Goal: Transaction & Acquisition: Purchase product/service

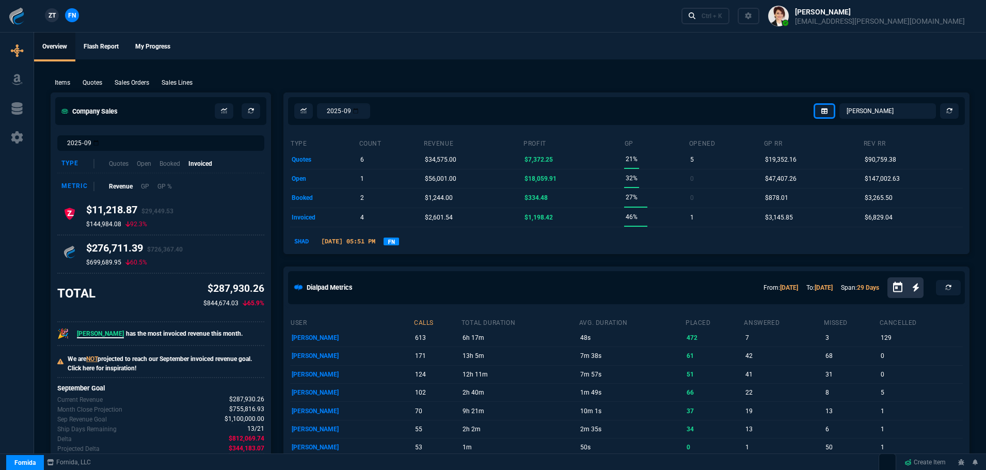
select select "4: SHAD"
click at [399, 237] on link "FN" at bounding box center [391, 241] width 15 height 8
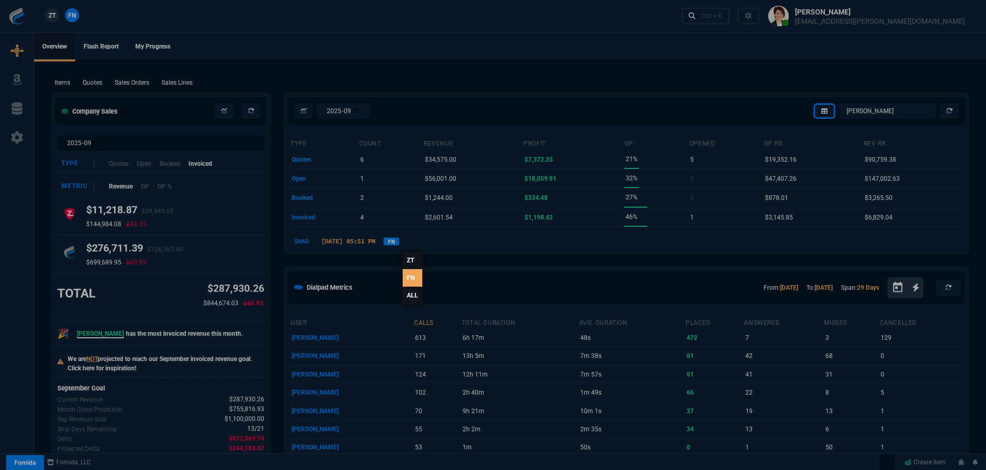
click at [410, 295] on link "ALL" at bounding box center [413, 296] width 20 height 18
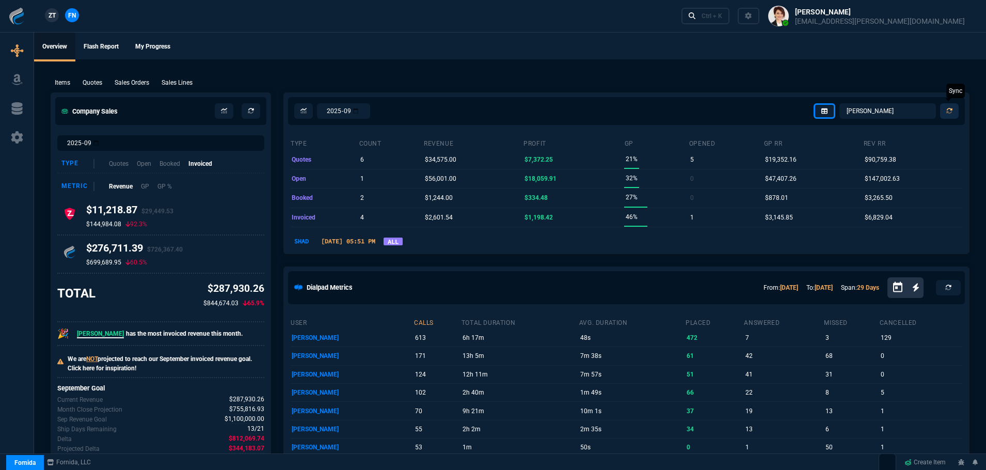
click at [950, 110] on icon at bounding box center [949, 111] width 9 height 9
click at [399, 237] on link "FN" at bounding box center [391, 241] width 15 height 8
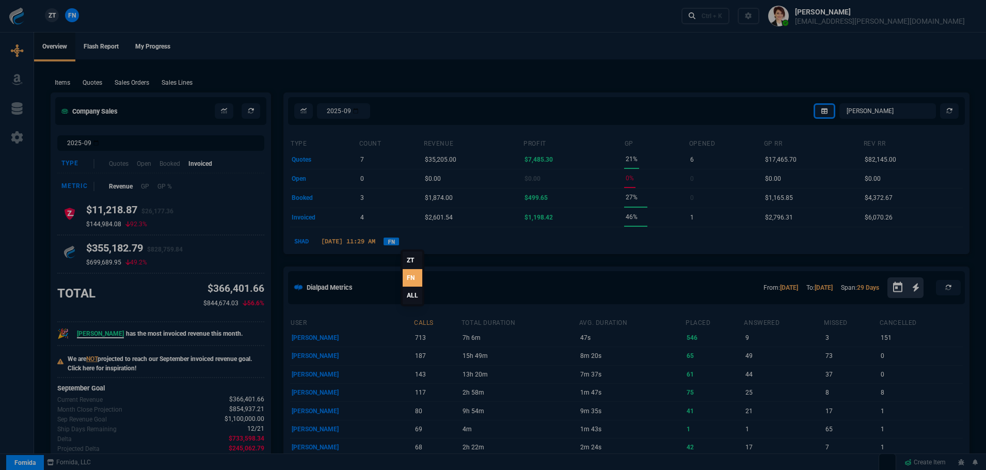
click at [412, 296] on link "ALL" at bounding box center [413, 296] width 20 height 18
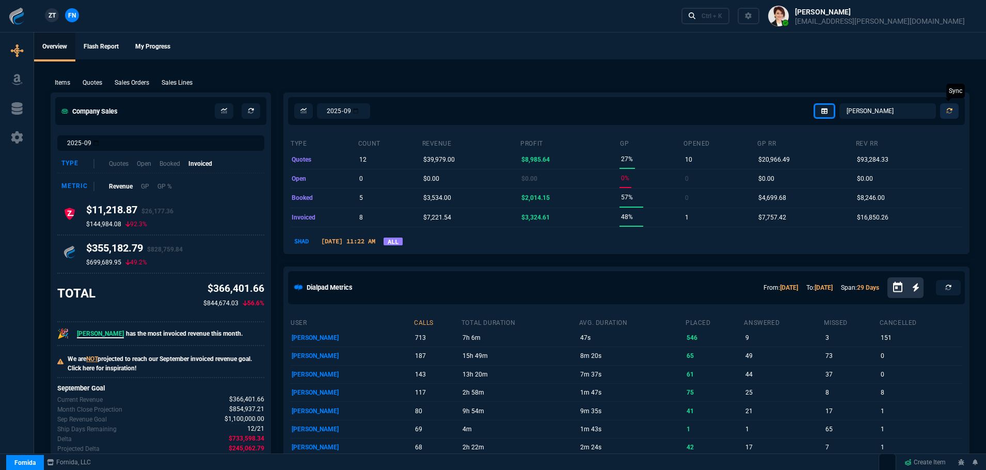
click at [948, 108] on icon at bounding box center [949, 111] width 6 height 6
click at [858, 109] on select "Omar Brian Over Farzad Vahid Steven Huang Seti Shadab Alicia Bostic Wafek Moham…" at bounding box center [887, 110] width 97 height 15
click at [840, 103] on select "Omar Brian Over Farzad Vahid Steven Huang Seti Shadab Alicia Bostic Wafek Moham…" at bounding box center [887, 110] width 97 height 15
click at [950, 112] on icon at bounding box center [949, 111] width 9 height 9
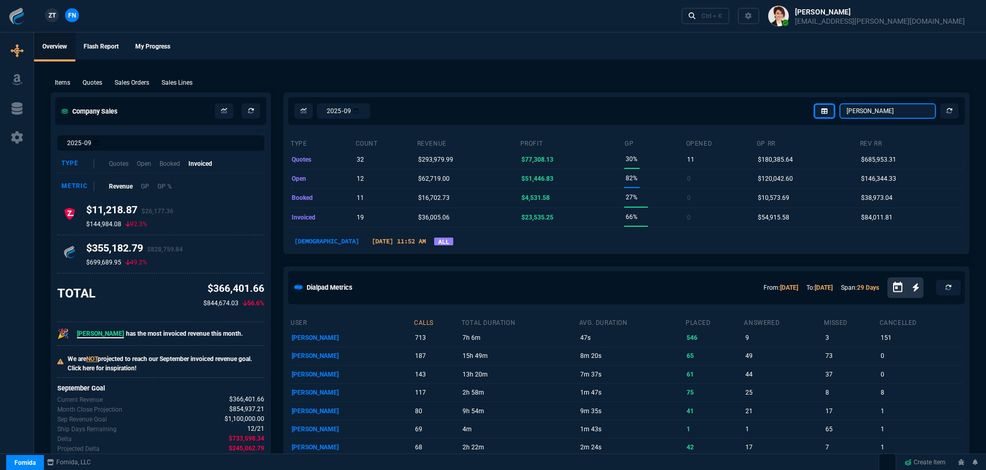
click at [888, 114] on select "Omar Brian Over Farzad Vahid Steven Huang Seti Shadab Alicia Bostic Wafek Moham…" at bounding box center [887, 110] width 97 height 15
click at [840, 103] on select "Omar Brian Over Farzad Vahid Steven Huang Seti Shadab Alicia Bostic Wafek Moham…" at bounding box center [887, 110] width 97 height 15
click at [868, 115] on select "Omar Brian Over Farzad Vahid Steven Huang Seti Shadab Alicia Bostic Wafek Moham…" at bounding box center [887, 110] width 97 height 15
click at [840, 103] on select "Omar Brian Over Farzad Vahid Steven Huang Seti Shadab Alicia Bostic Wafek Moham…" at bounding box center [887, 110] width 97 height 15
click at [871, 112] on select "Omar Brian Over Farzad Vahid Steven Huang Seti Shadab Alicia Bostic Wafek Moham…" at bounding box center [887, 110] width 97 height 15
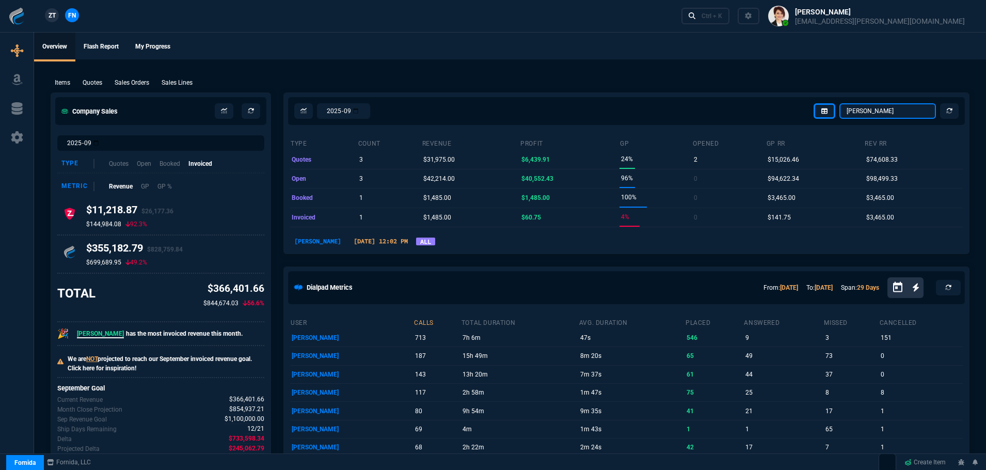
click at [840, 103] on select "Omar Brian Over Farzad Vahid Steven Huang Seti Shadab Alicia Bostic Wafek Moham…" at bounding box center [887, 110] width 97 height 15
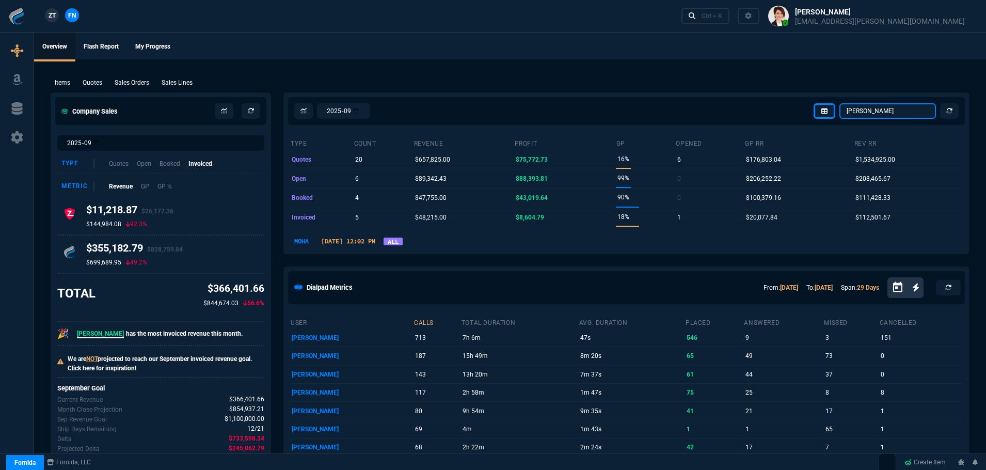
click at [871, 109] on select "Omar Brian Over Farzad Vahid Steven Huang Seti Shadab Alicia Bostic Wafek Moham…" at bounding box center [887, 110] width 97 height 15
click at [840, 103] on select "Omar Brian Over Farzad Vahid Steven Huang Seti Shadab Alicia Bostic Wafek Moham…" at bounding box center [887, 110] width 97 height 15
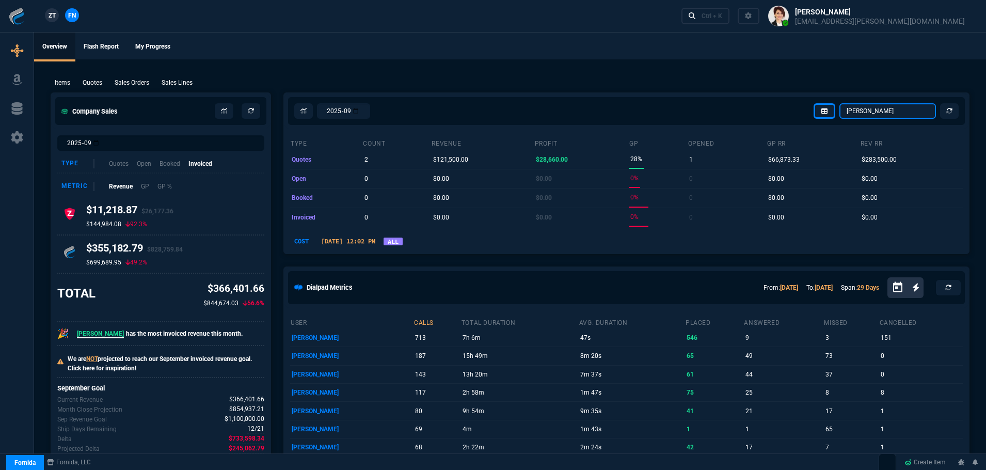
click at [860, 110] on select "Omar Brian Over Farzad Vahid Steven Huang Seti Shadab Alicia Bostic Wafek Moham…" at bounding box center [887, 110] width 97 height 15
click at [840, 103] on select "Omar Brian Over Farzad Vahid Steven Huang Seti Shadab Alicia Bostic Wafek Moham…" at bounding box center [887, 110] width 97 height 15
click at [863, 113] on select "Omar Brian Over Farzad Vahid Steven Huang Seti Shadab Alicia Bostic Wafek Moham…" at bounding box center [887, 110] width 97 height 15
select select "4: SHAD"
click at [840, 103] on select "Omar Brian Over Farzad Vahid Steven Huang Seti Shadab Alicia Bostic Wafek Moham…" at bounding box center [887, 110] width 97 height 15
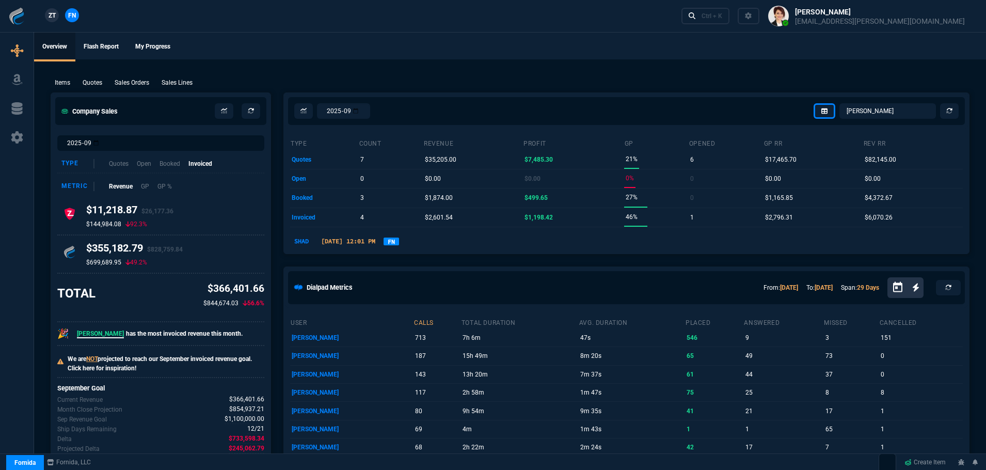
click at [399, 244] on link "FN" at bounding box center [391, 241] width 15 height 8
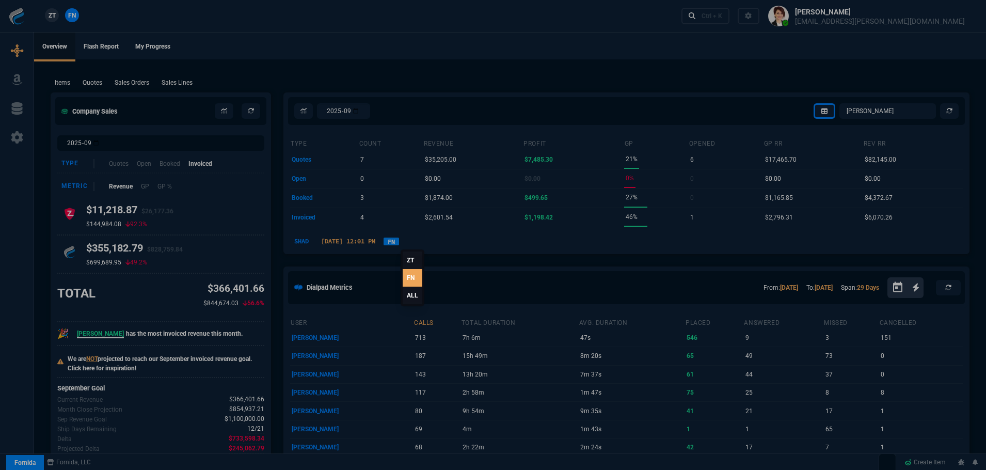
click at [414, 297] on link "ALL" at bounding box center [413, 296] width 20 height 18
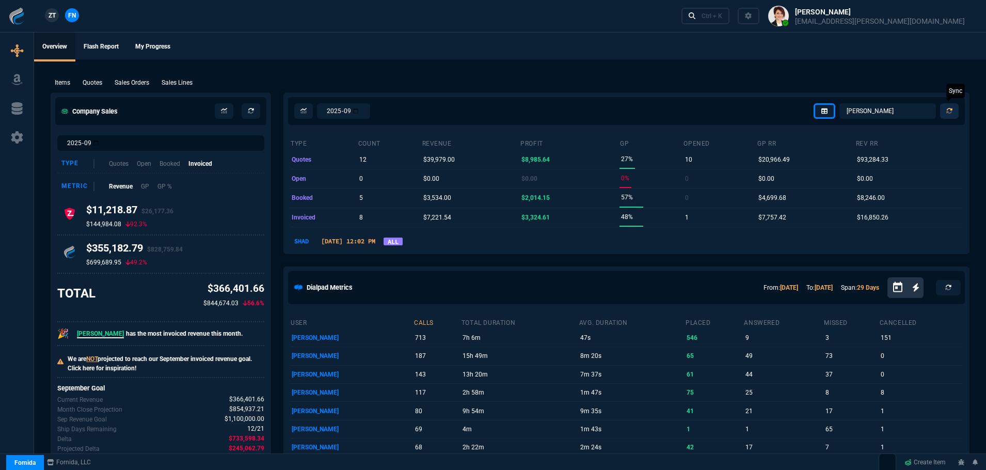
click at [949, 114] on icon at bounding box center [949, 111] width 6 height 6
click at [902, 110] on select "Omar Brian Over Farzad Vahid Steven Huang Seti Shadab Alicia Bostic Wafek Moham…" at bounding box center [887, 110] width 97 height 15
click at [840, 103] on select "Omar Brian Over Farzad Vahid Steven Huang Seti Shadab Alicia Bostic Wafek Moham…" at bounding box center [887, 110] width 97 height 15
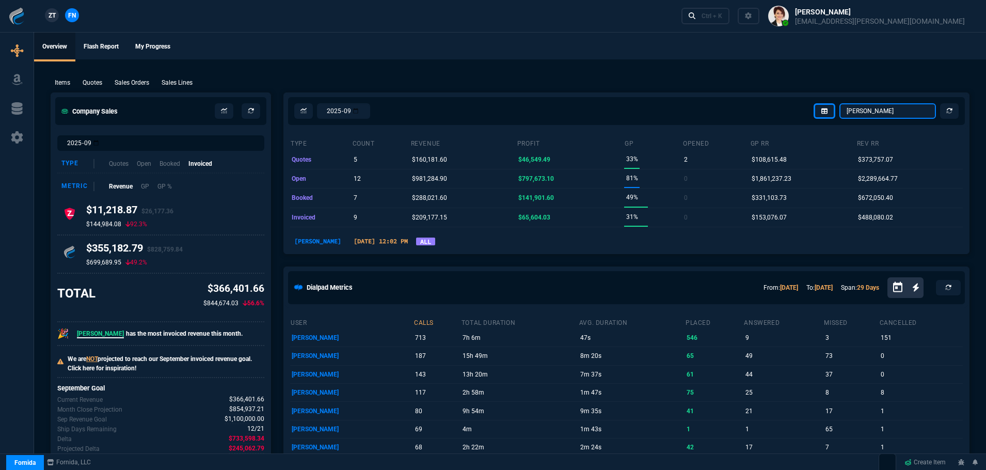
click at [874, 109] on select "Omar Brian Over Farzad Vahid Steven Huang Seti Shadab Alicia Bostic Wafek Moham…" at bounding box center [887, 110] width 97 height 15
click at [840, 103] on select "Omar Brian Over Farzad Vahid Steven Huang Seti Shadab Alicia Bostic Wafek Moham…" at bounding box center [887, 110] width 97 height 15
click at [880, 106] on select "Omar Brian Over Farzad Vahid Steven Huang Seti Shadab Alicia Bostic Wafek Moham…" at bounding box center [887, 110] width 97 height 15
select select "12: [PERSON_NAME]"
click at [840, 103] on select "Omar Brian Over Farzad Vahid Steven Huang Seti Shadab Alicia Bostic Wafek Moham…" at bounding box center [887, 110] width 97 height 15
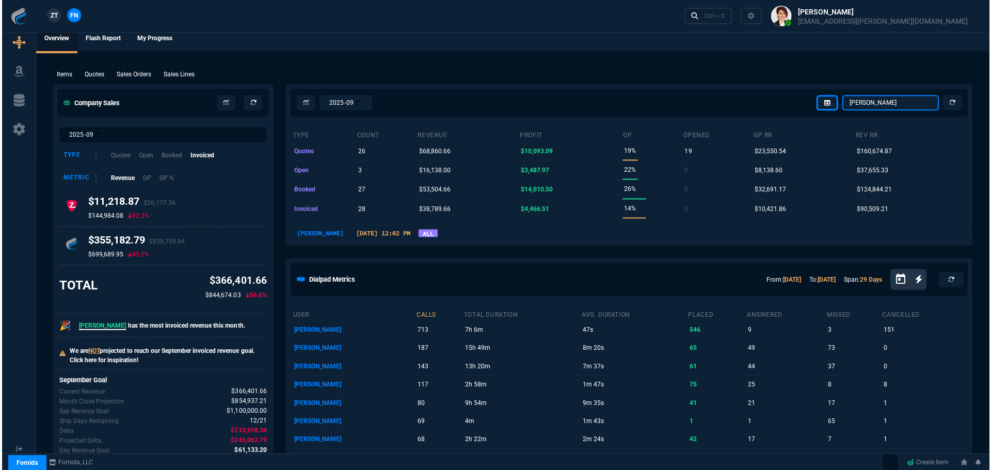
scroll to position [413, 0]
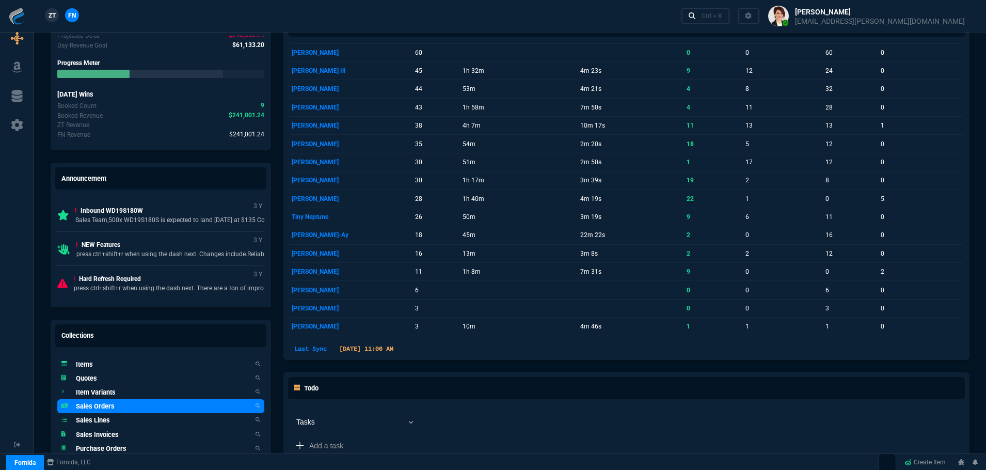
click at [90, 409] on h5 "Sales Orders" at bounding box center [95, 406] width 39 height 10
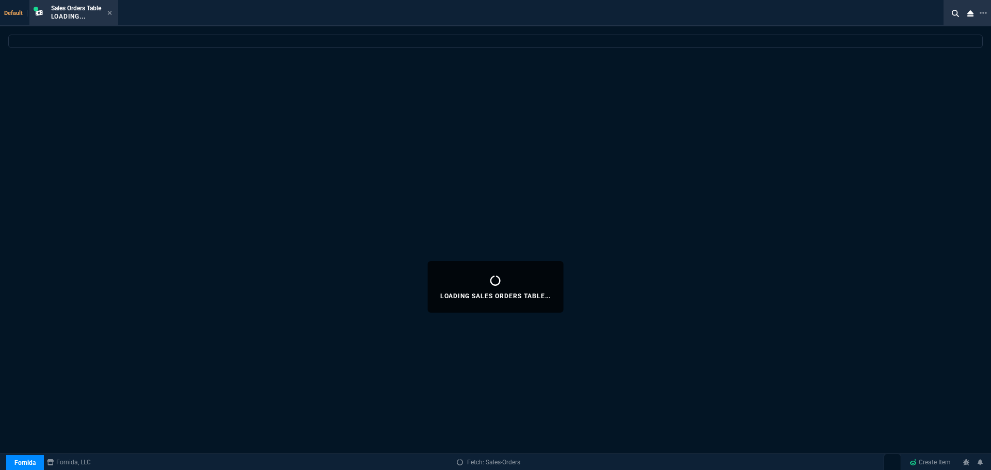
select select
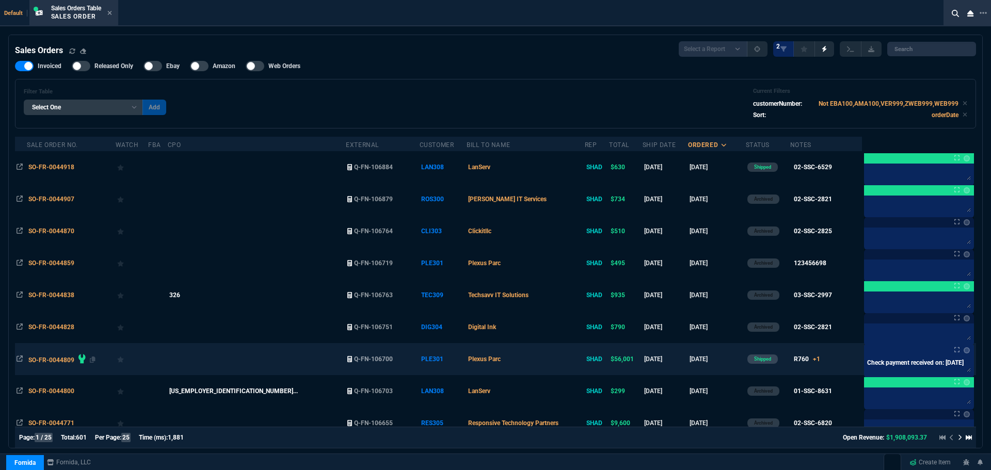
click at [64, 358] on span "SO-FR-0044809" at bounding box center [51, 360] width 46 height 7
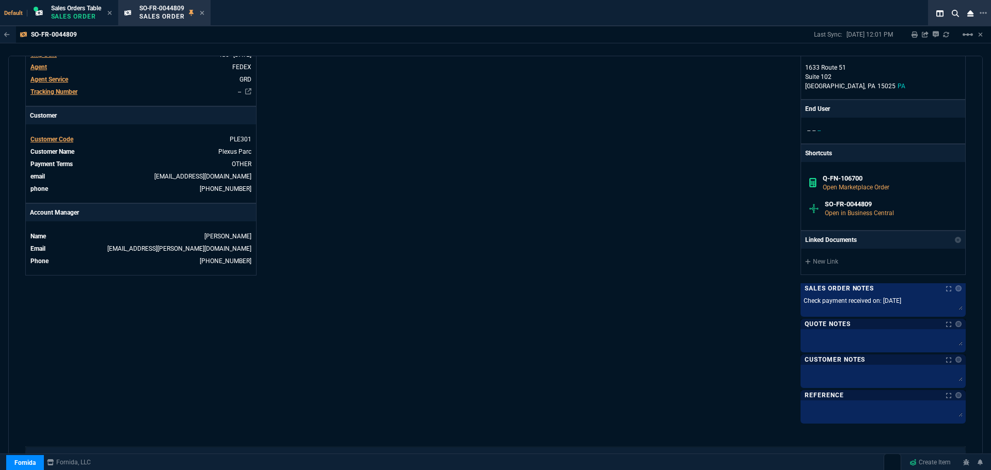
scroll to position [518, 0]
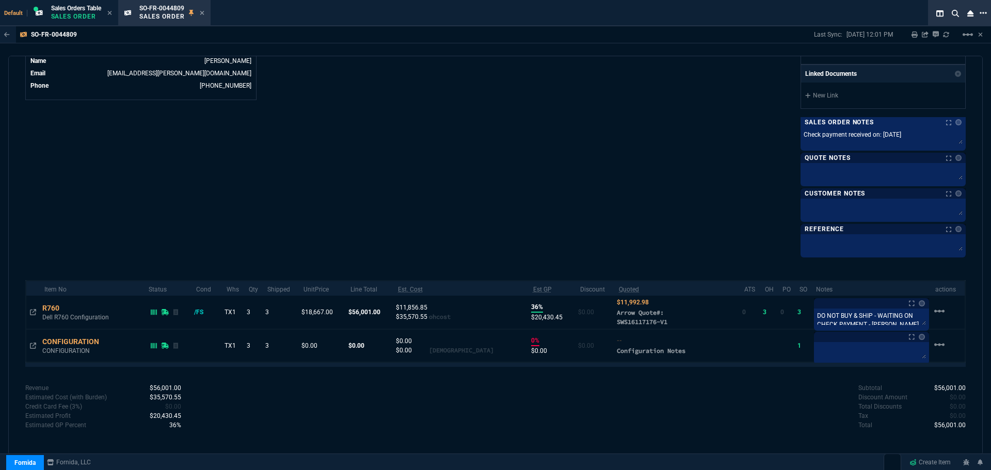
click at [982, 9] on icon at bounding box center [983, 13] width 7 height 8
click at [923, 15] on li "Open New Tab" at bounding box center [929, 17] width 102 height 12
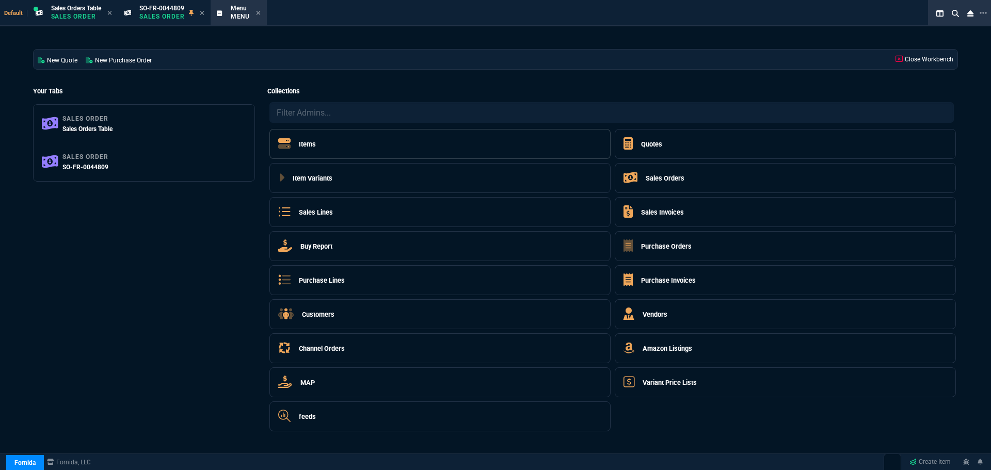
click at [305, 149] on h5 "Items" at bounding box center [307, 144] width 17 height 10
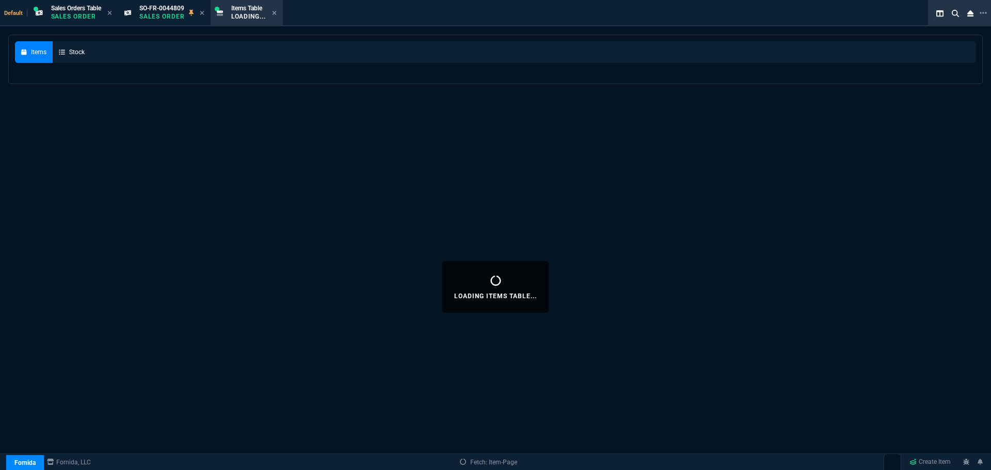
select select
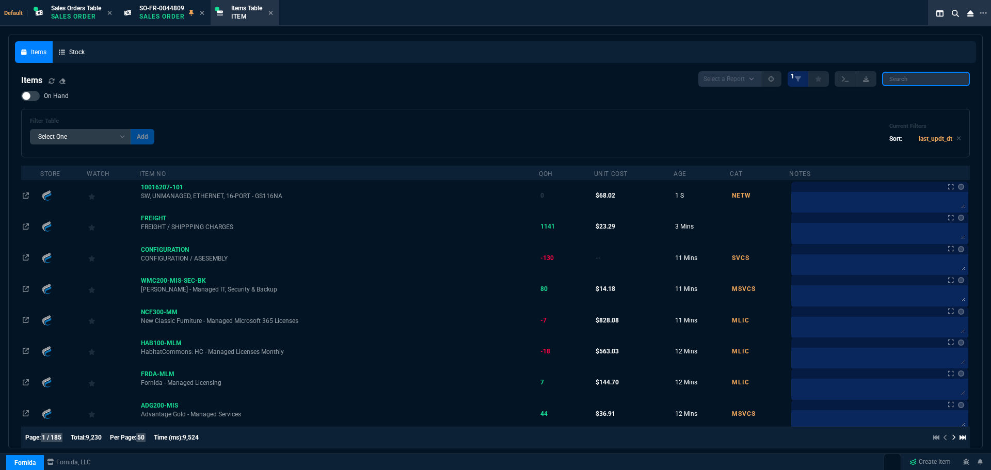
click at [928, 80] on input "search" at bounding box center [926, 79] width 88 height 14
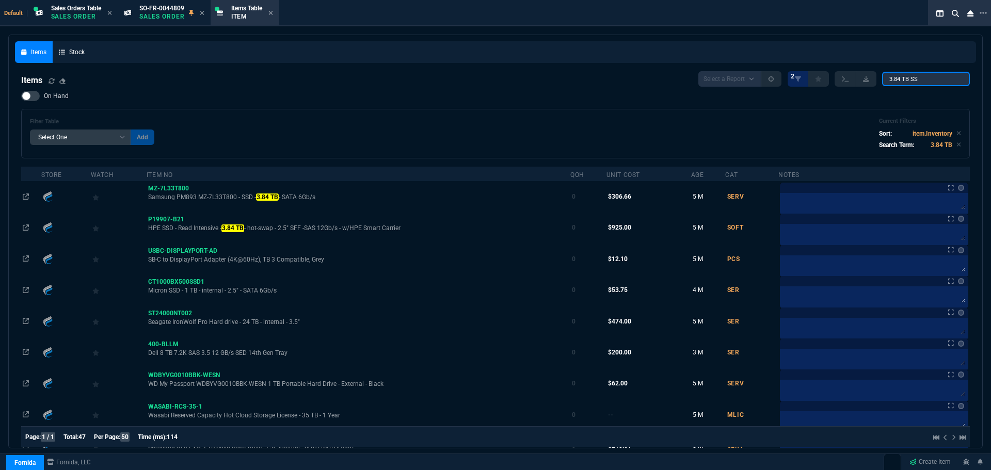
type input "3.84 TB SSD"
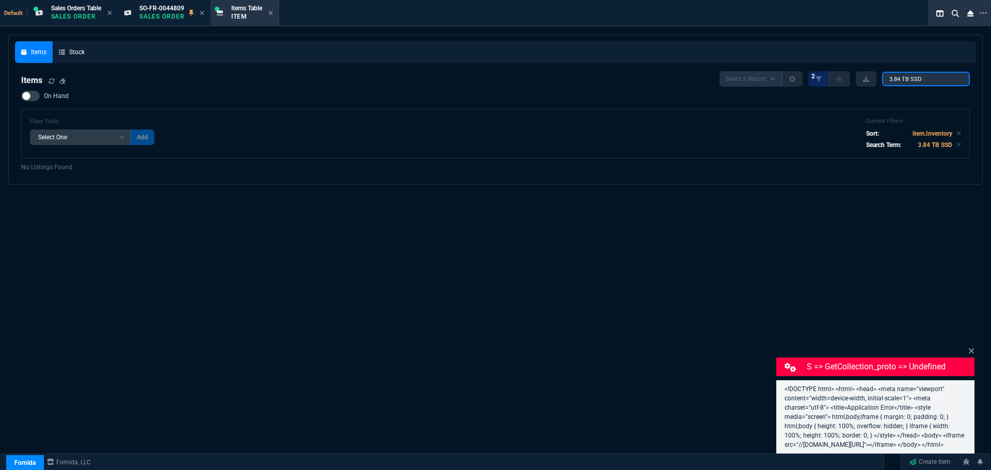
scroll to position [0, 0]
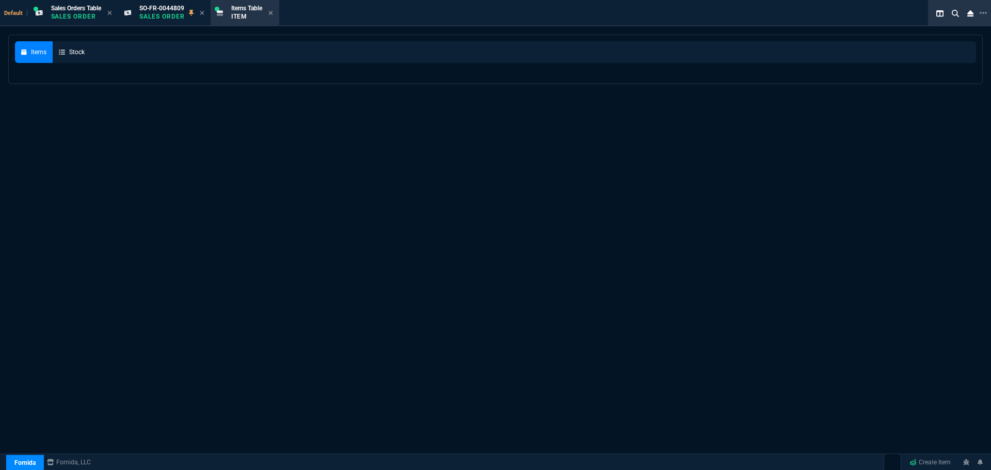
select select "12: [PERSON_NAME]"
select select
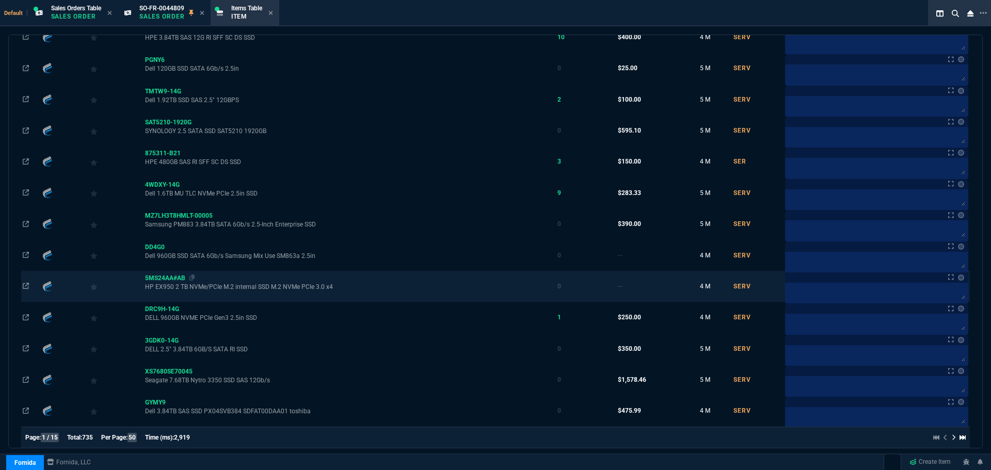
scroll to position [1330, 0]
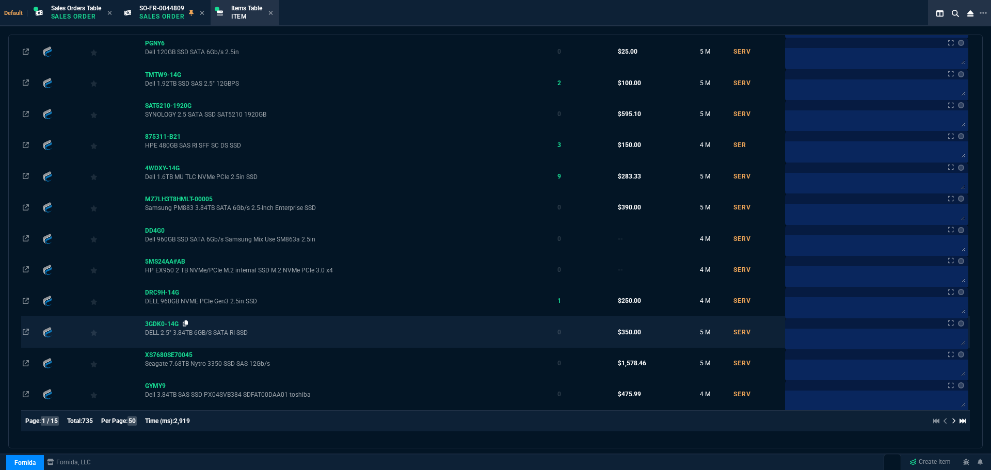
click at [188, 321] on icon at bounding box center [186, 324] width 6 height 6
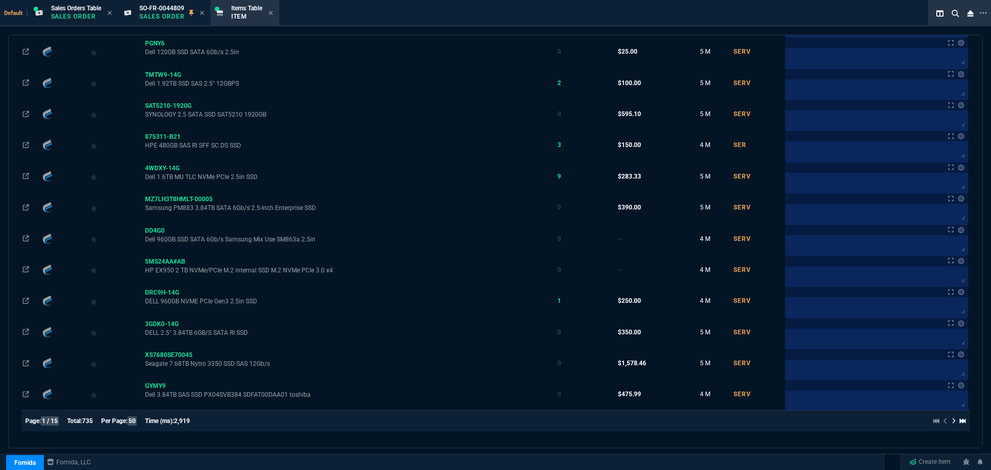
click at [952, 424] on icon at bounding box center [954, 421] width 4 height 6
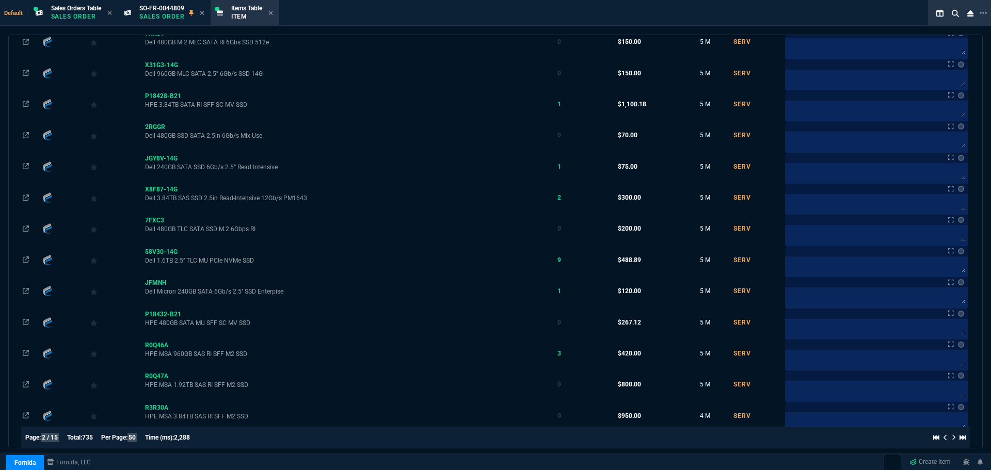
scroll to position [0, 0]
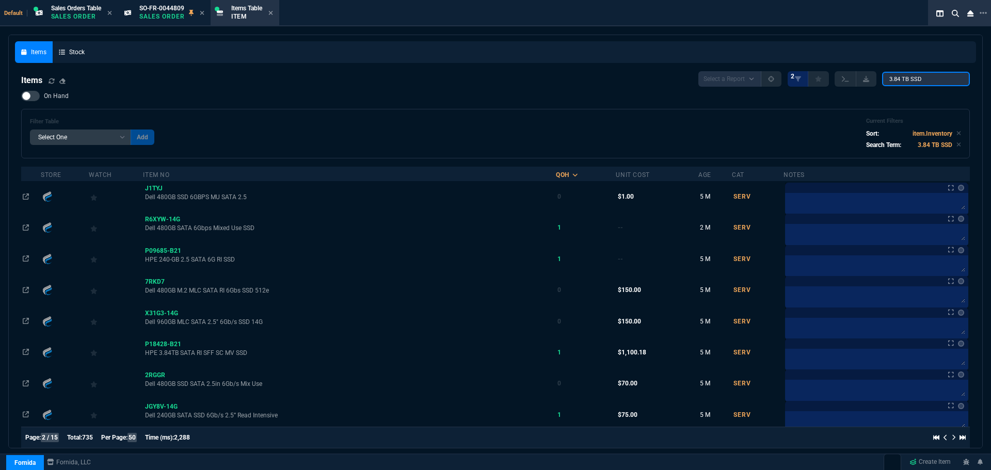
click at [927, 80] on input "3.84 TB SSD" at bounding box center [926, 79] width 88 height 14
paste input "X8F87"
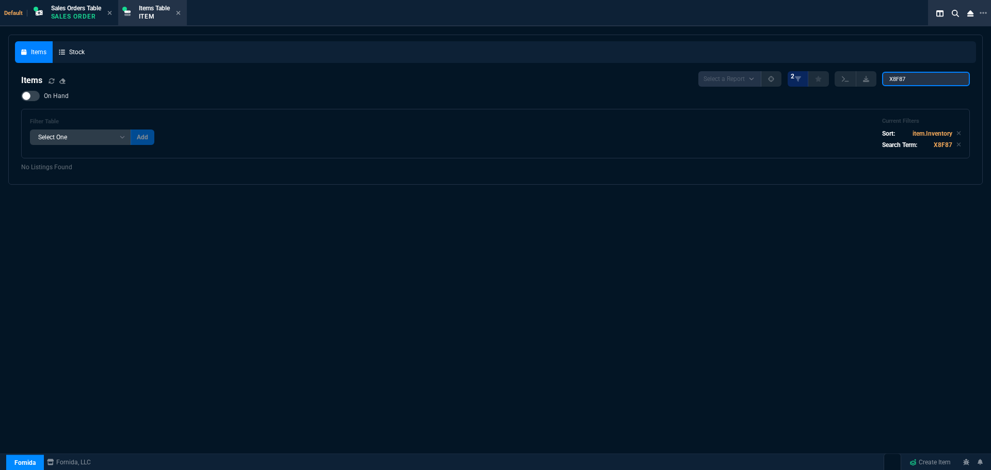
click at [896, 81] on input "X8F87" at bounding box center [926, 79] width 88 height 14
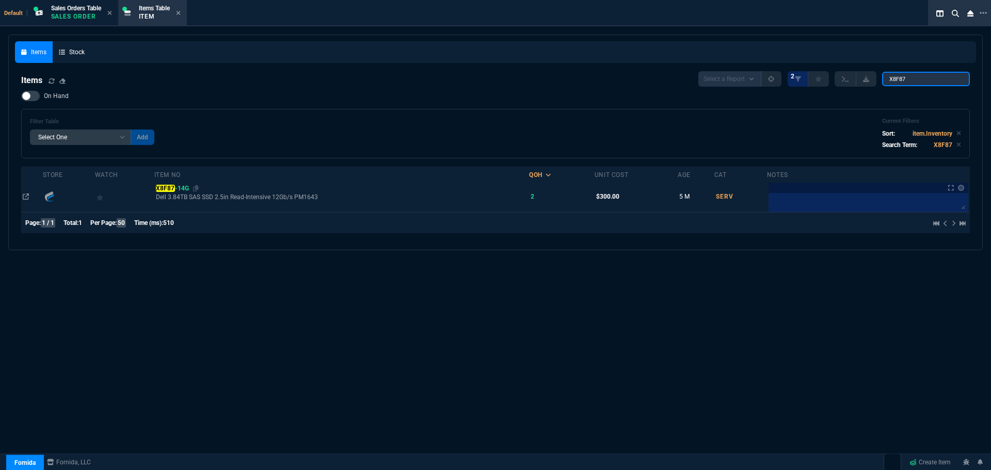
type input "X8F87"
click at [170, 189] on mark "X8F87" at bounding box center [165, 188] width 19 height 7
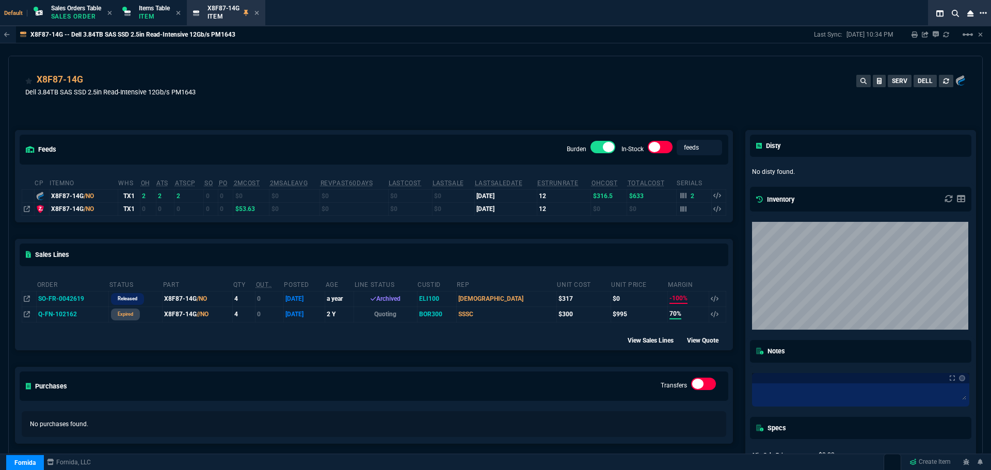
click at [985, 15] on icon at bounding box center [983, 13] width 7 height 8
click at [889, 23] on li "Open New Tab" at bounding box center [931, 24] width 102 height 12
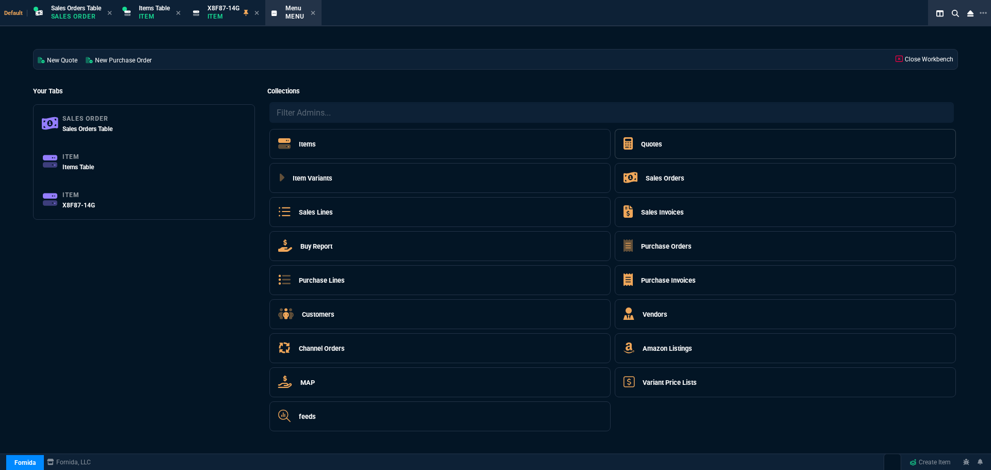
click at [655, 141] on h5 "Quotes" at bounding box center [651, 144] width 21 height 10
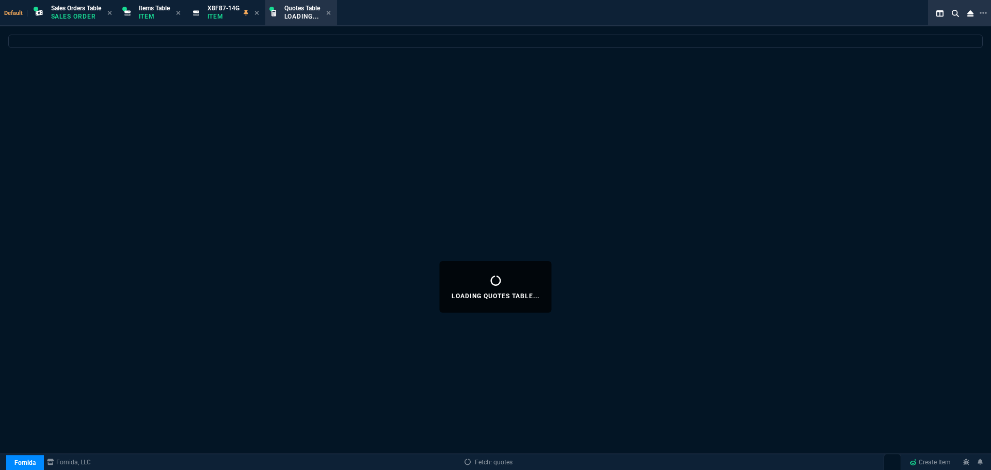
select select
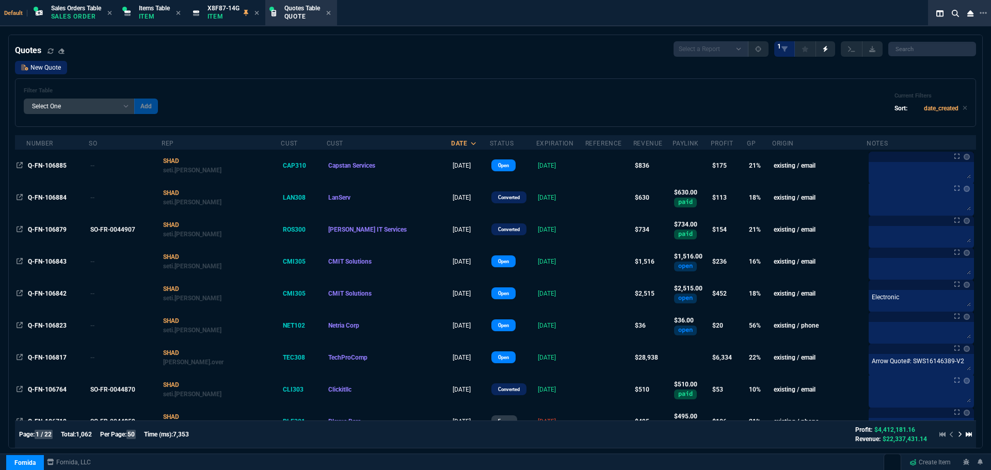
click at [39, 66] on link "New Quote" at bounding box center [41, 67] width 52 height 13
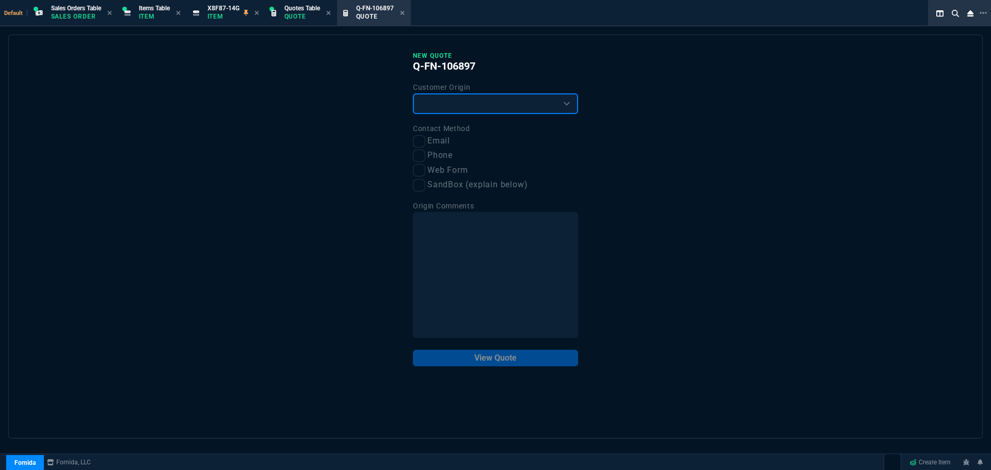
click at [432, 109] on select "Existing Customer Amazon Lead (first order) Website Lead (first order) Called (…" at bounding box center [495, 103] width 165 height 21
select select "existing"
click at [413, 94] on select "Existing Customer Amazon Lead (first order) Website Lead (first order) Called (…" at bounding box center [495, 103] width 165 height 21
click at [424, 141] on input "Email" at bounding box center [419, 141] width 12 height 12
checkbox input "true"
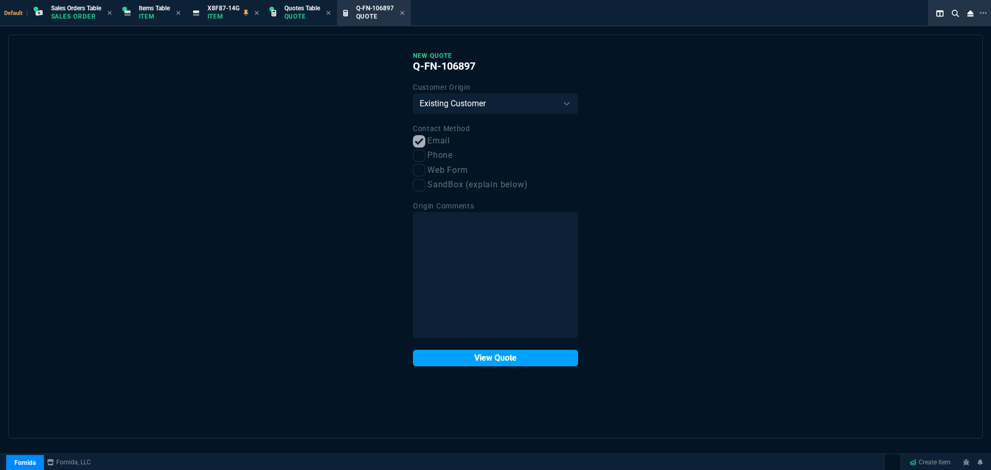
click at [470, 356] on button "View Quote" at bounding box center [495, 358] width 165 height 17
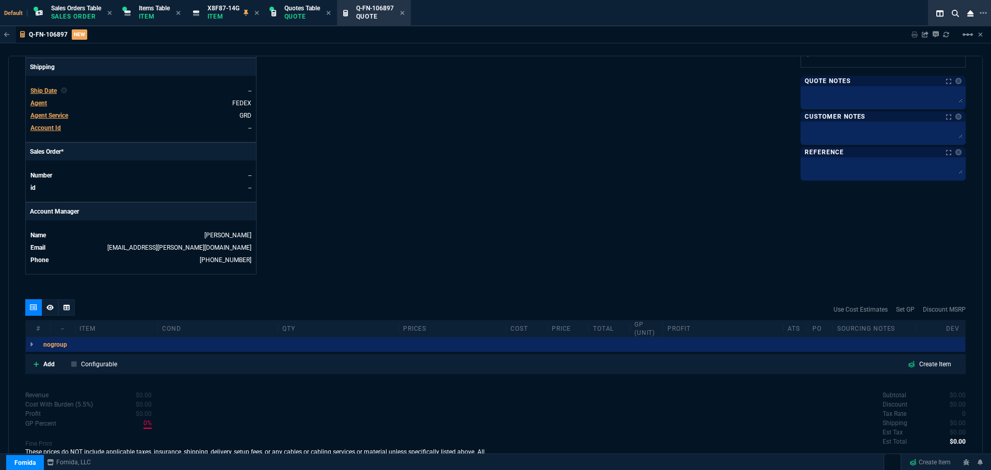
scroll to position [395, 0]
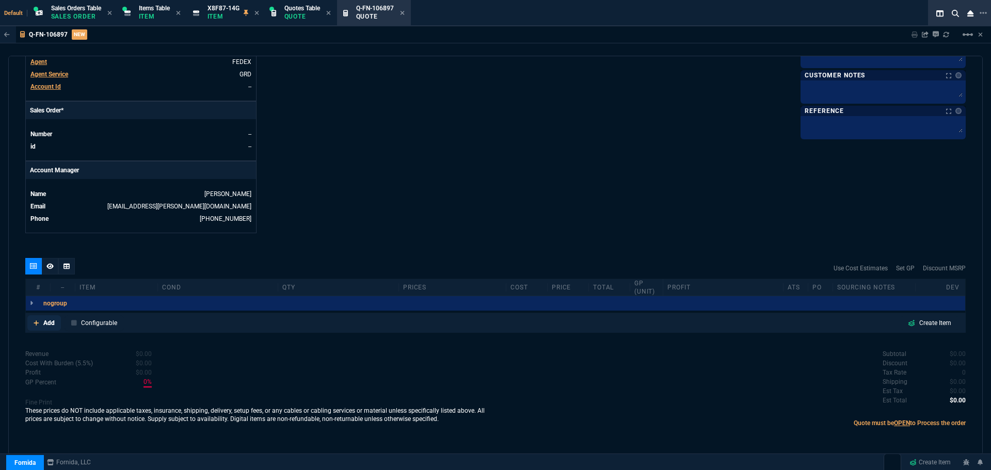
click at [47, 325] on p "Add" at bounding box center [48, 323] width 11 height 9
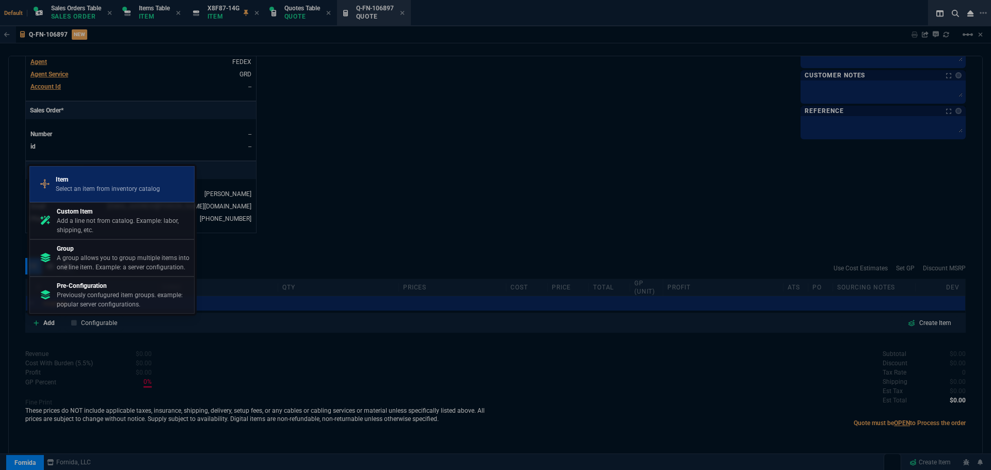
click at [103, 181] on p "Item" at bounding box center [108, 179] width 104 height 9
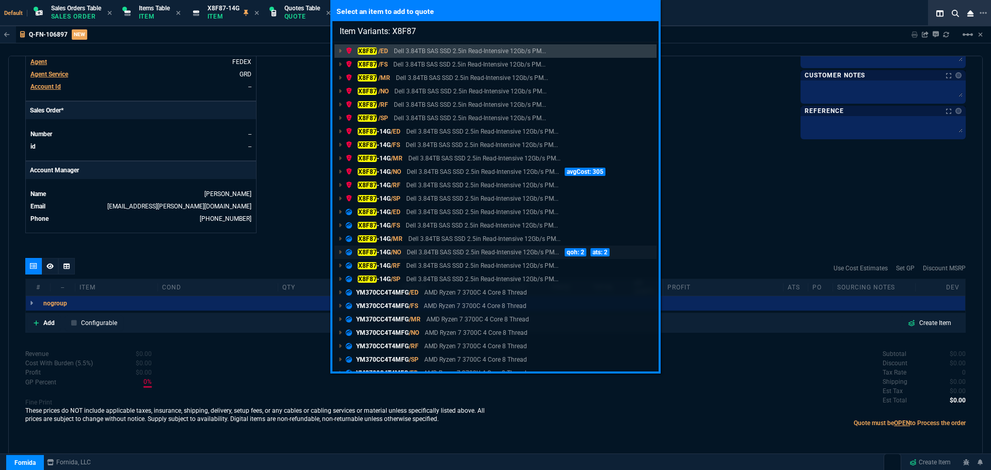
type input "Item Variants: X8F87"
click at [362, 253] on mark "X8F87" at bounding box center [367, 252] width 19 height 7
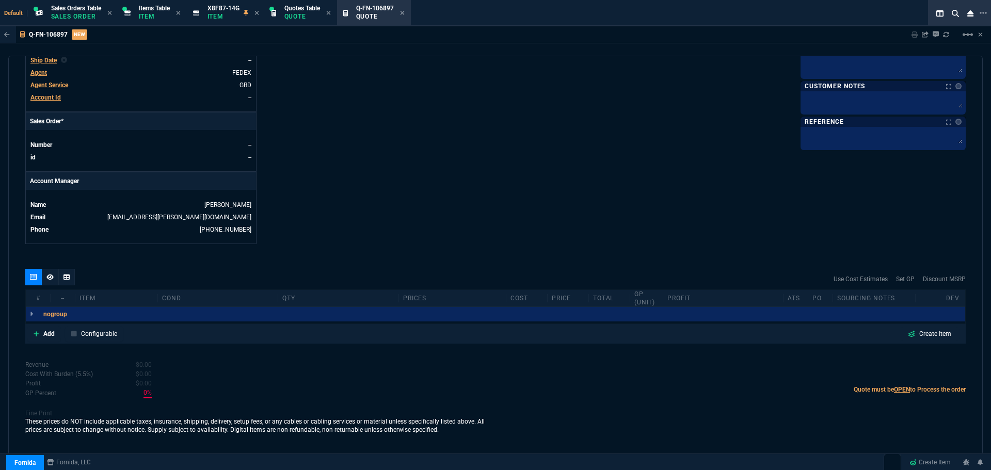
scroll to position [384, 0]
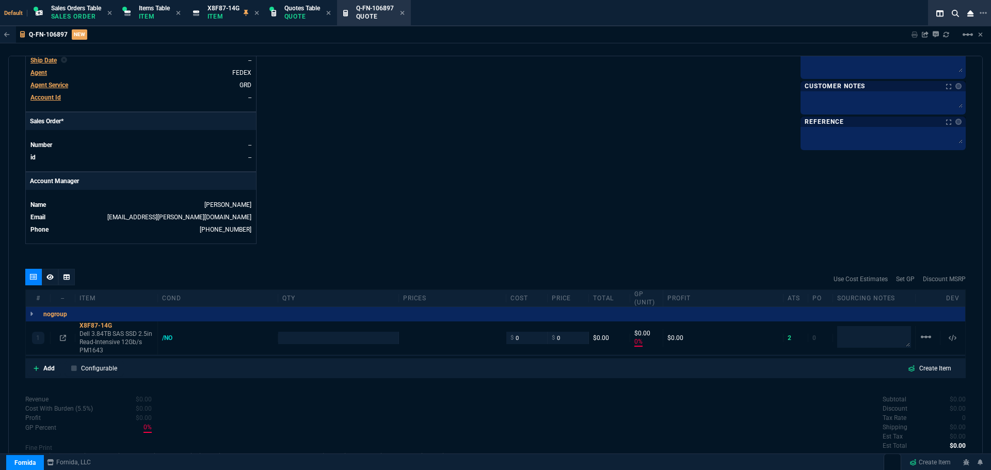
type input "0"
click at [315, 340] on nx-fornida-erp-document "Q-FN-106897 NEW Sharing Q-FN-106897 Link Dev Link Share on Teams linear_scale q…" at bounding box center [495, 265] width 991 height 479
type input "0"
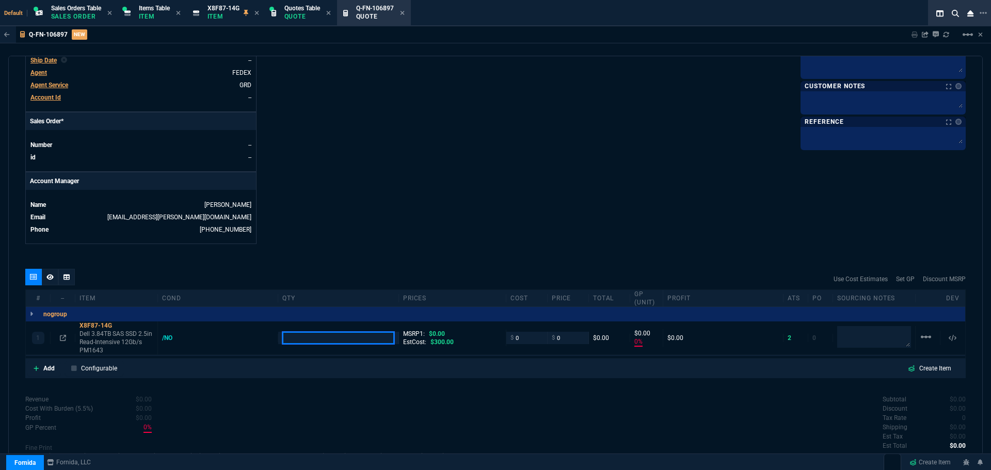
click at [315, 340] on input "number" at bounding box center [338, 338] width 112 height 12
type input "4"
click at [516, 339] on input "0" at bounding box center [527, 338] width 33 height 12
type input "699"
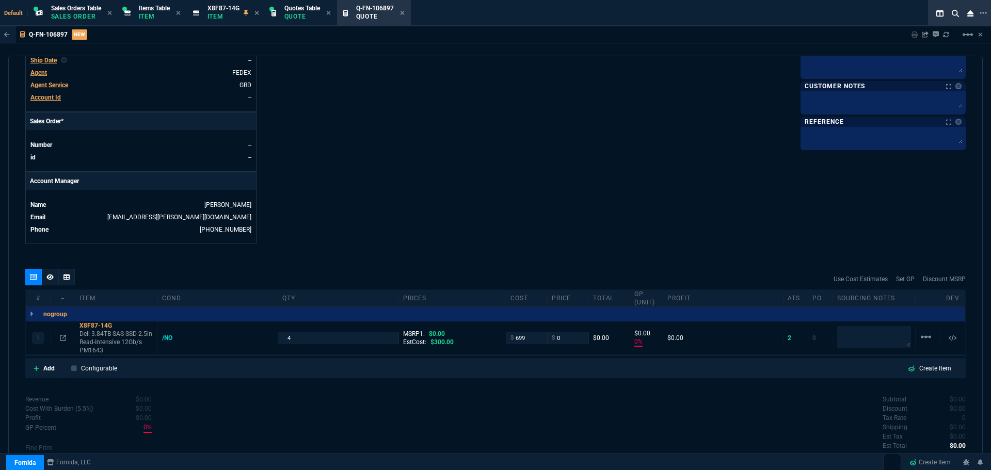
type input "699"
type input "-100"
type input "-699"
click at [95, 324] on div "X8F87-14G" at bounding box center [117, 326] width 74 height 8
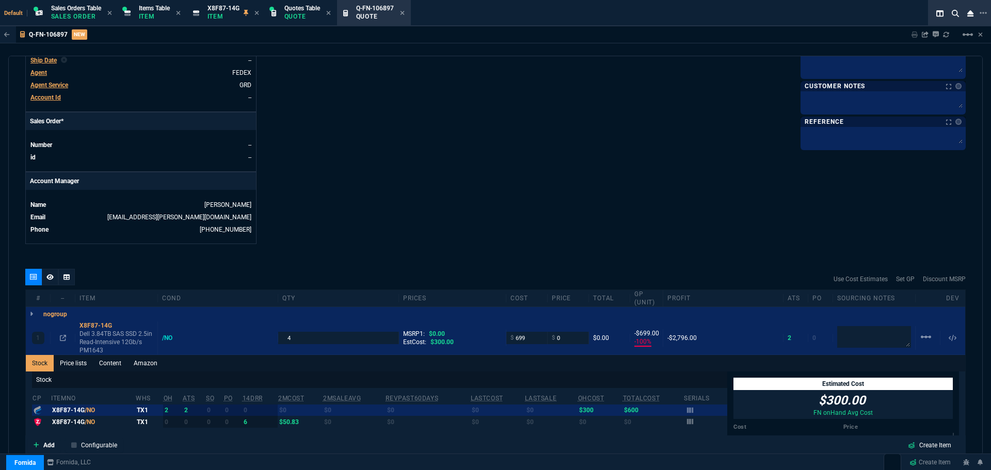
scroll to position [591, 0]
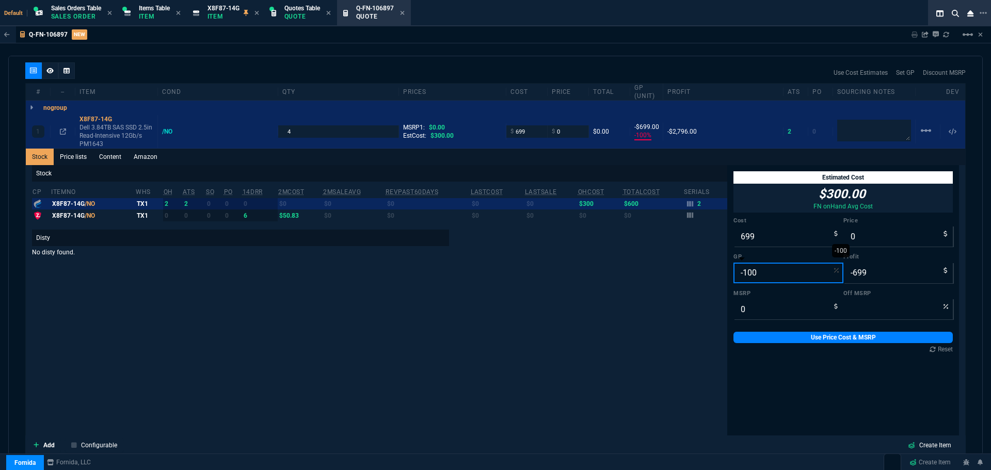
click at [761, 273] on input "-100" at bounding box center [789, 273] width 110 height 21
type input "2"
type input "713"
type input "14"
type input "25"
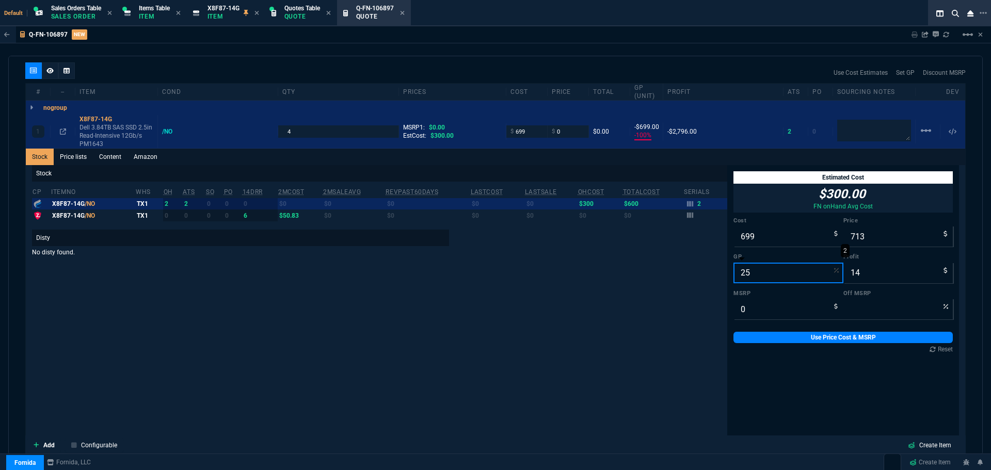
type input "932"
type input "233"
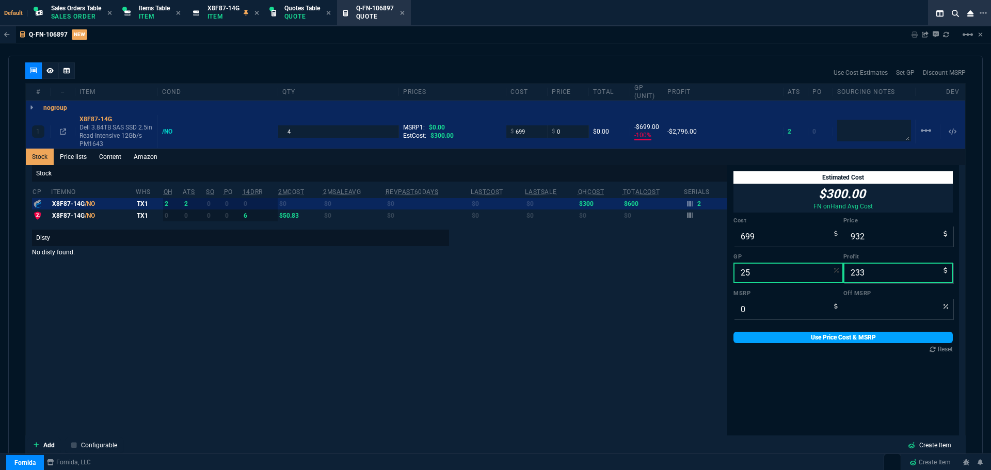
type input "25"
click at [789, 335] on link "Use Price Cost & MSRP" at bounding box center [843, 337] width 219 height 11
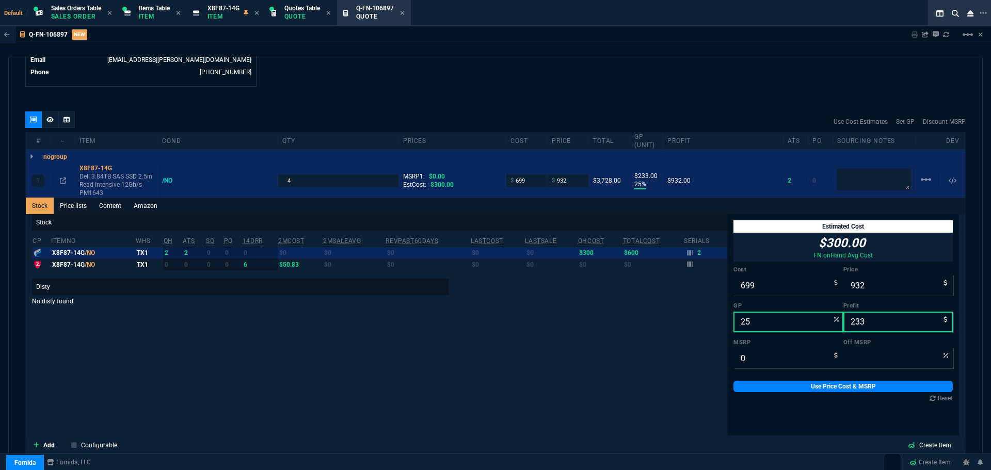
scroll to position [694, 0]
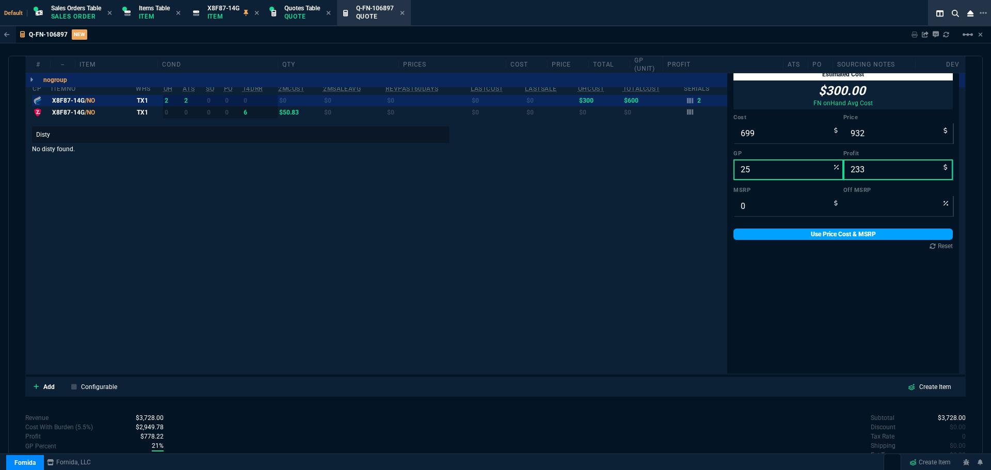
click at [832, 233] on link "Use Price Cost & MSRP" at bounding box center [843, 234] width 219 height 11
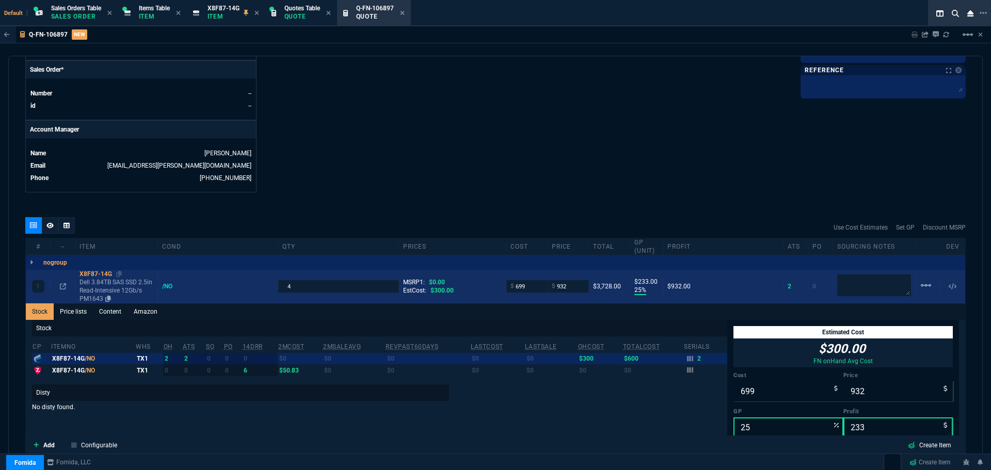
click at [90, 273] on div "X8F87-14G" at bounding box center [117, 274] width 74 height 8
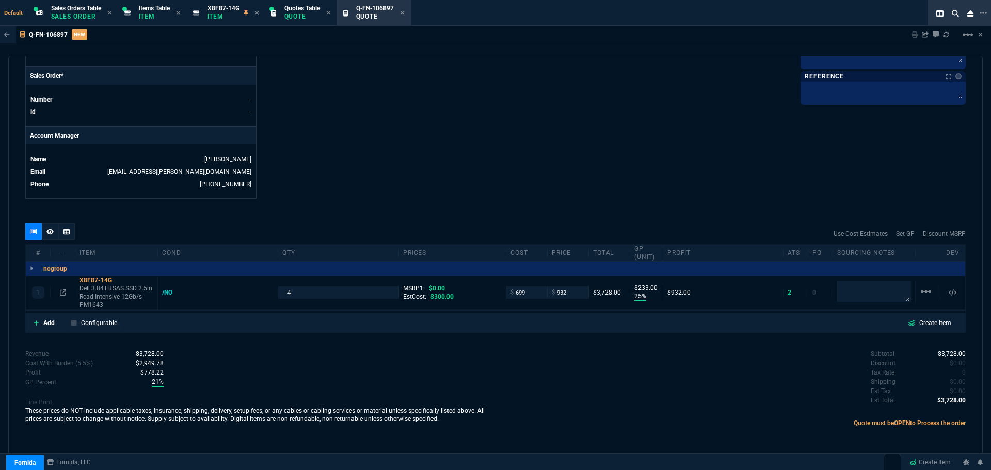
scroll to position [430, 0]
click at [575, 291] on input "932" at bounding box center [568, 293] width 33 height 12
type input "995"
click at [538, 206] on div "quote Q-FN-106897 New Customer draft Fornida, LLC 2609 Technology Dr Suite 300 …" at bounding box center [495, 256] width 975 height 400
type input "995"
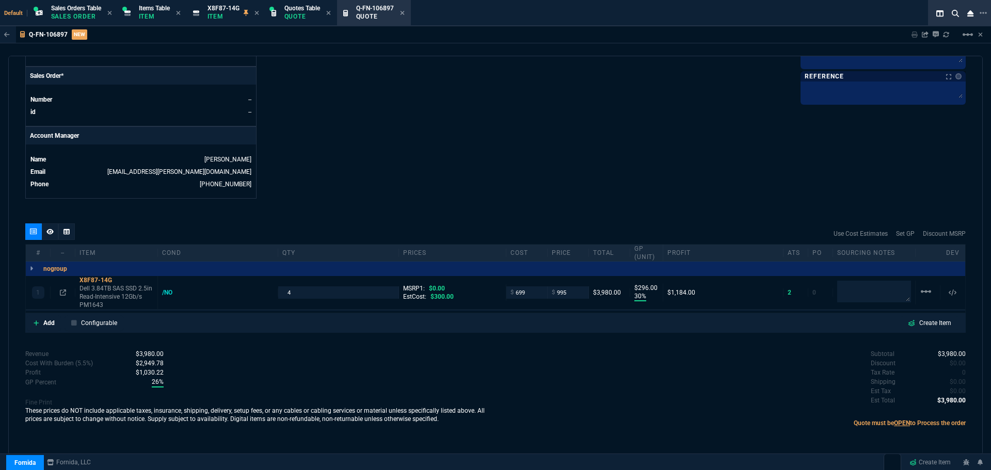
type input "30"
type input "296"
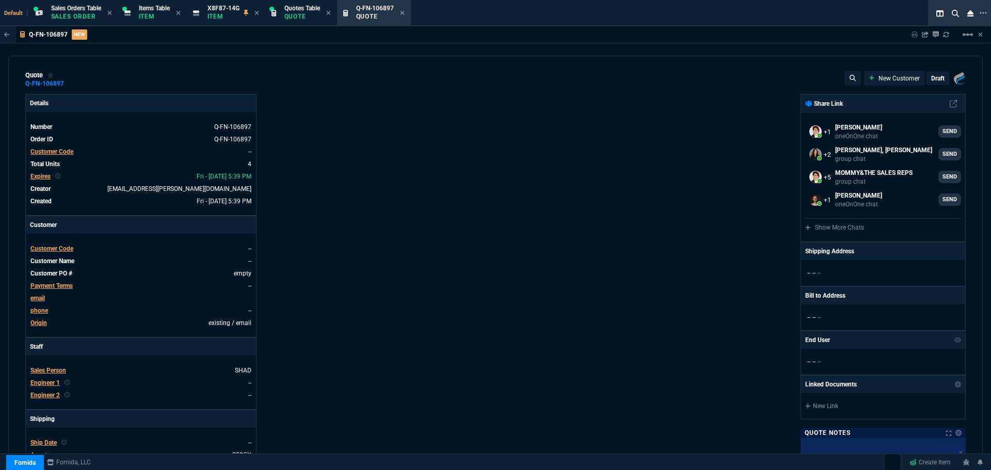
scroll to position [0, 0]
click at [454, 264] on div "Details Number Q-FN-106897 Order ID Q-FN-106897 Customer Code -- Total Units 4 …" at bounding box center [260, 362] width 470 height 533
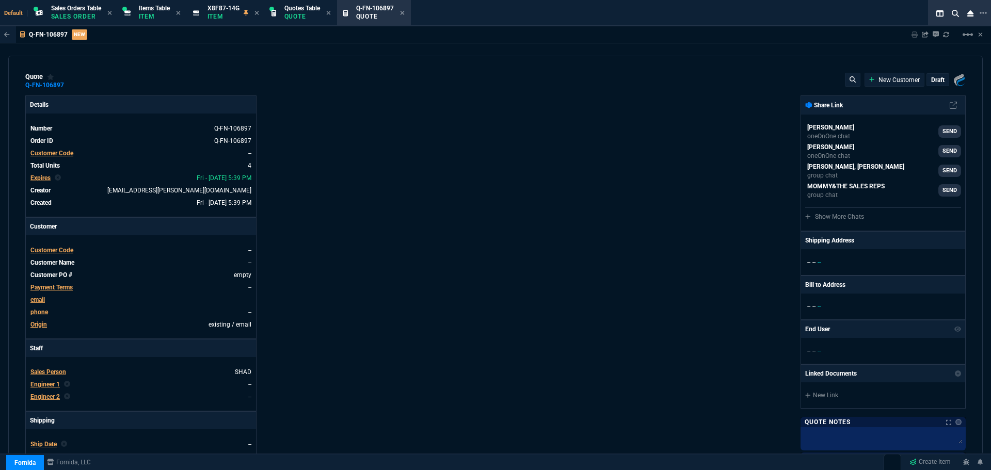
type input "30"
type input "296"
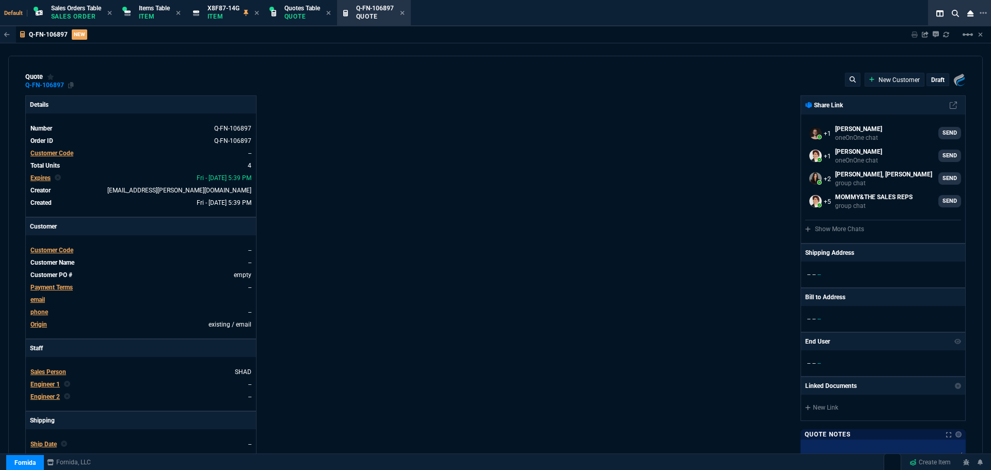
select select "12: [PERSON_NAME]"
click at [72, 82] on icon at bounding box center [71, 85] width 6 height 6
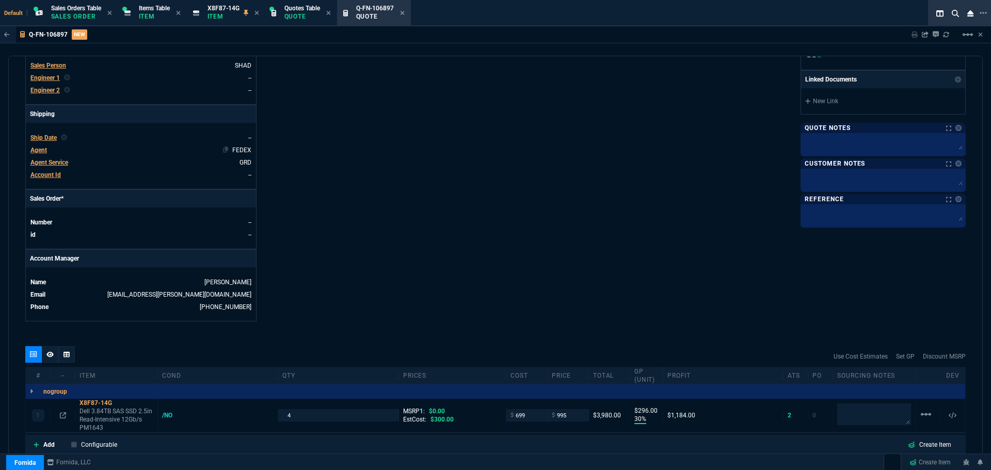
scroll to position [430, 0]
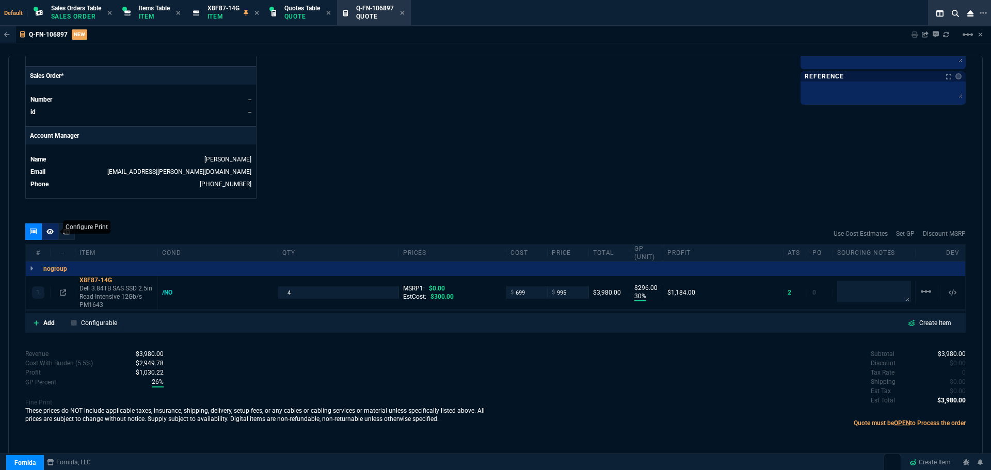
click at [51, 232] on icon at bounding box center [49, 232] width 7 height 6
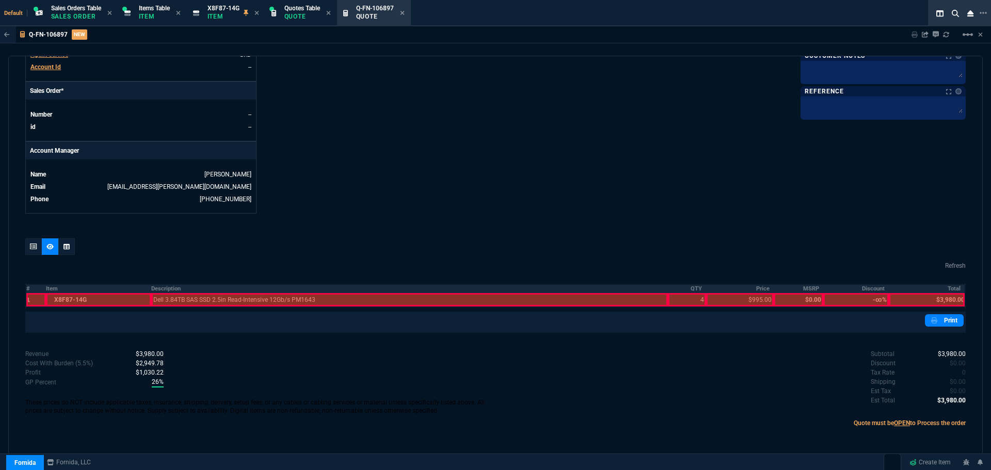
click at [166, 287] on th "Description" at bounding box center [409, 288] width 517 height 9
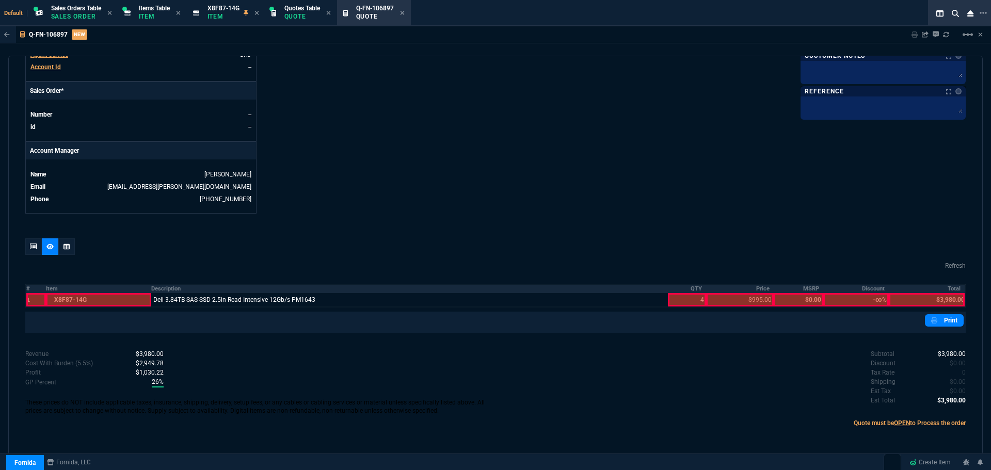
click at [692, 288] on th "QTY" at bounding box center [687, 288] width 38 height 9
click at [757, 291] on th "Price" at bounding box center [739, 288] width 67 height 9
click at [952, 289] on th "Total" at bounding box center [927, 288] width 76 height 9
click at [940, 319] on link "Print" at bounding box center [944, 320] width 39 height 12
